Goal: Transaction & Acquisition: Purchase product/service

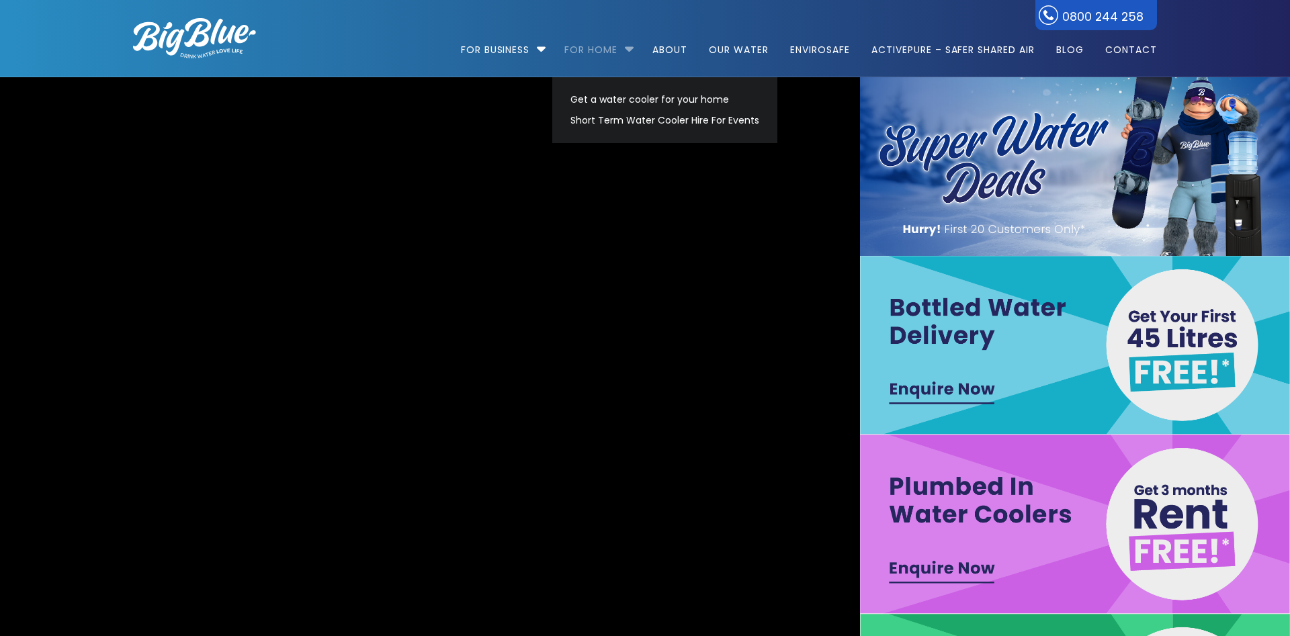
click at [593, 54] on link "For Home" at bounding box center [591, 43] width 72 height 87
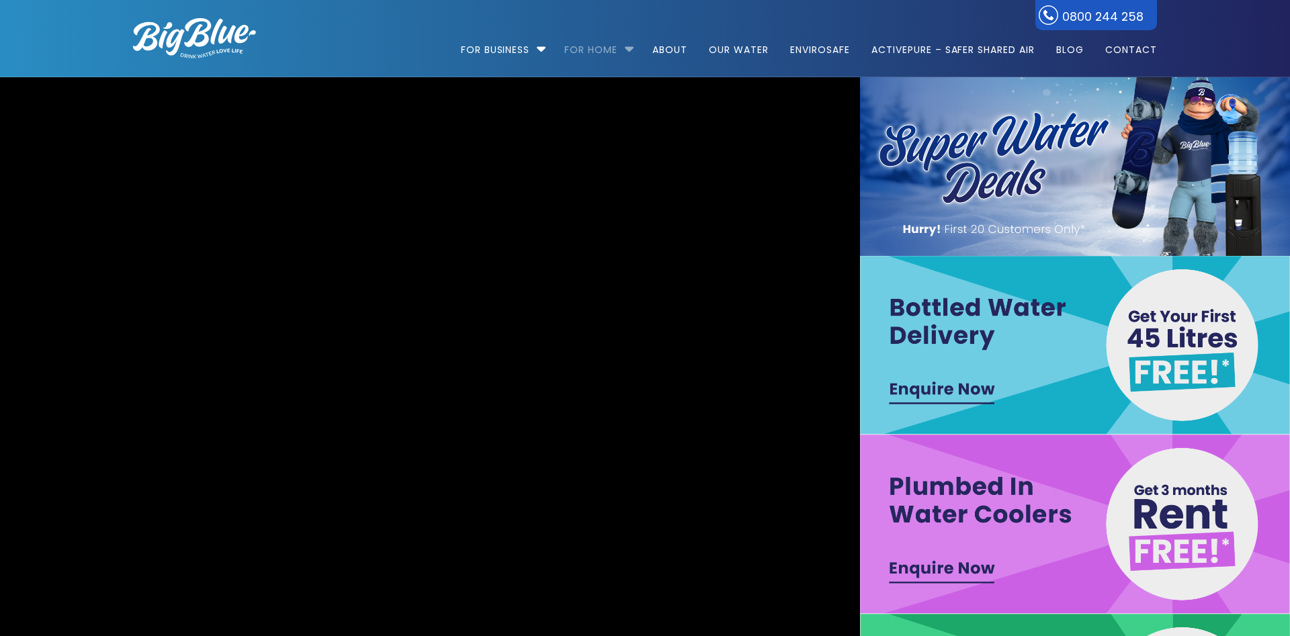
click at [597, 46] on link "For Home" at bounding box center [591, 43] width 72 height 87
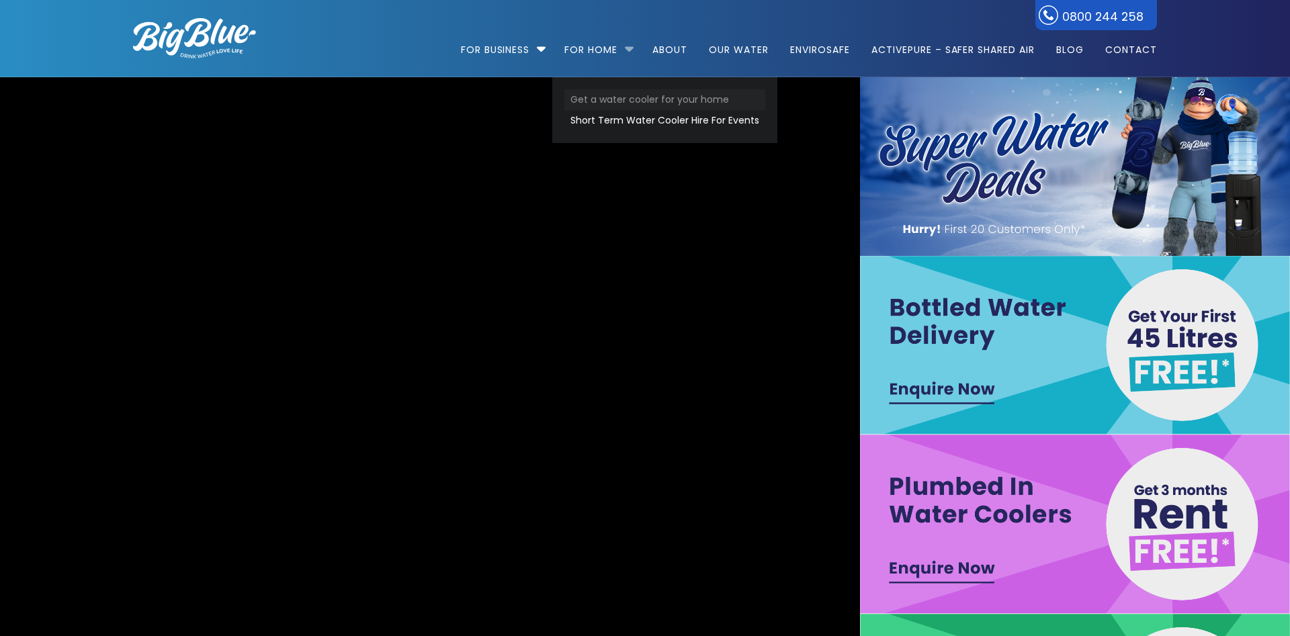
click at [622, 95] on link "Get a water cooler for your home" at bounding box center [664, 99] width 201 height 21
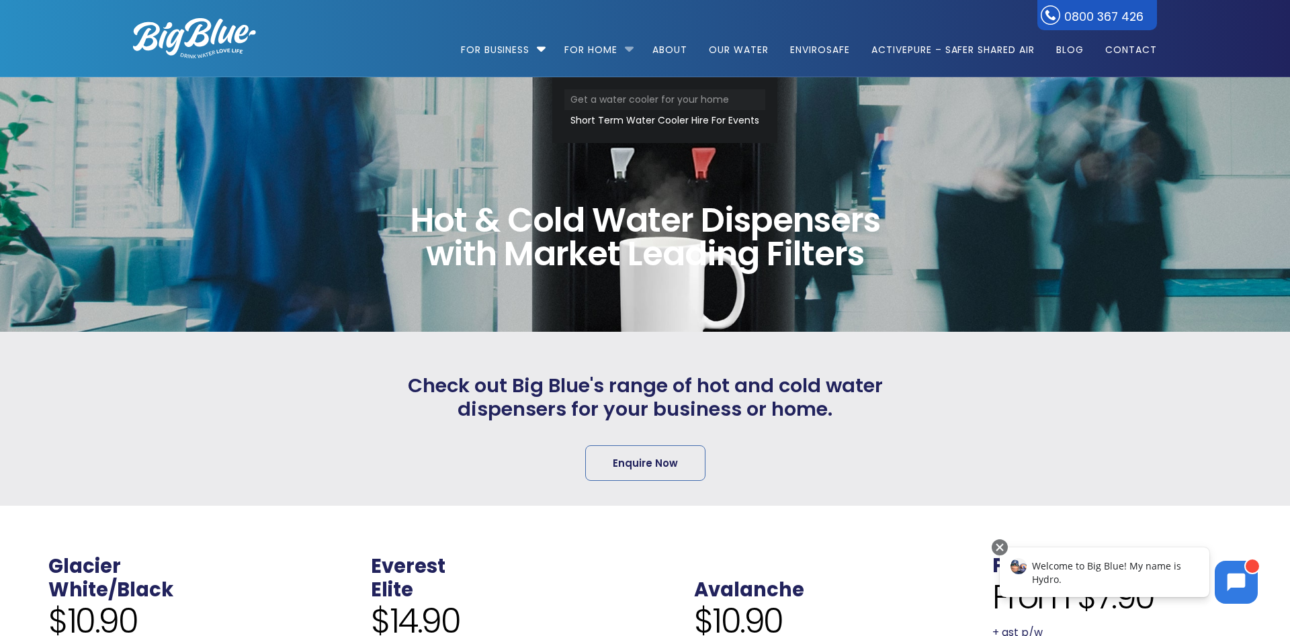
click at [611, 105] on link "Get a water cooler for your home" at bounding box center [664, 99] width 201 height 21
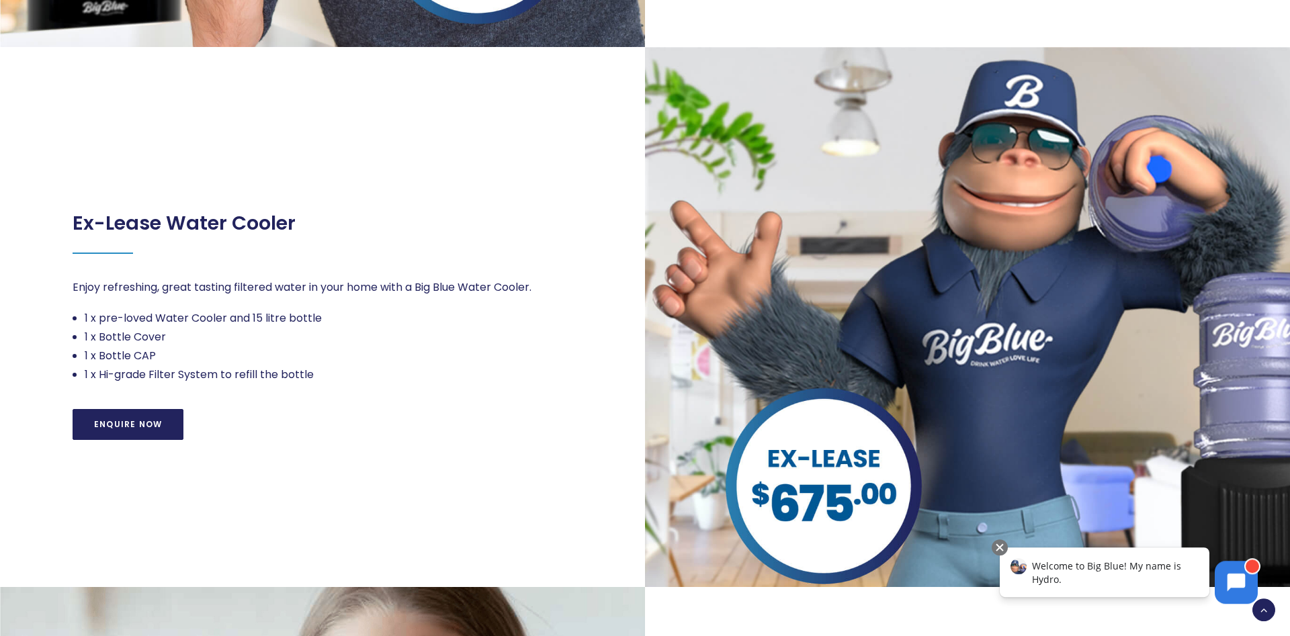
scroll to position [959, 0]
